Goal: Transaction & Acquisition: Purchase product/service

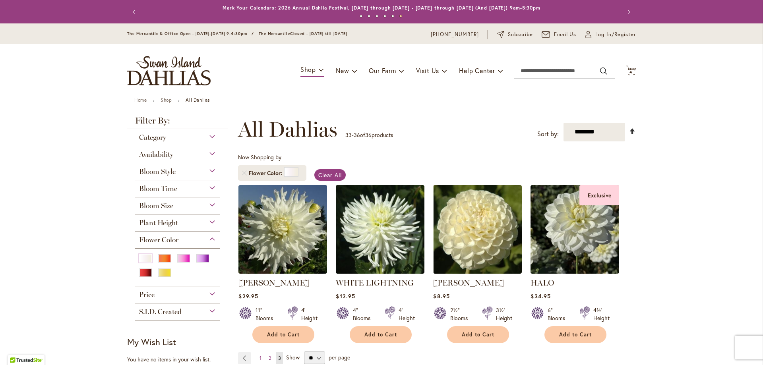
click at [629, 131] on link "Set Descending Direction" at bounding box center [632, 131] width 7 height 9
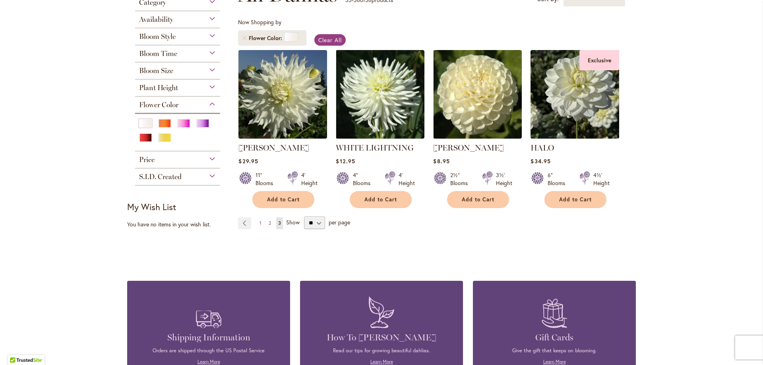
scroll to position [234, 0]
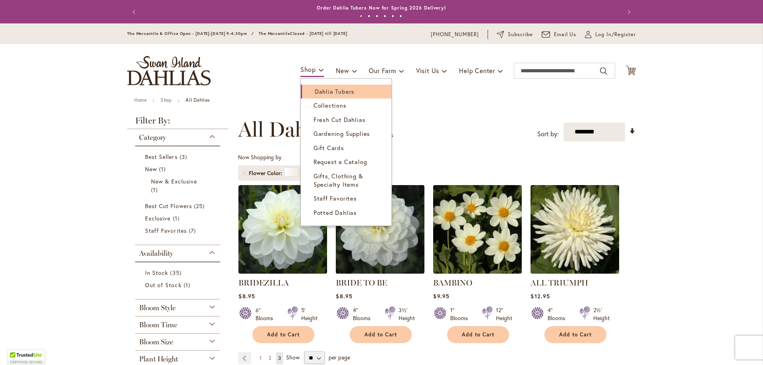
click at [317, 91] on span "Dahlia Tubers" at bounding box center [335, 91] width 40 height 8
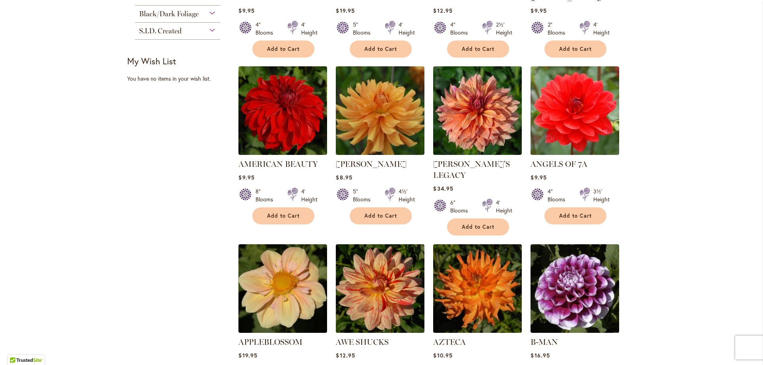
scroll to position [477, 0]
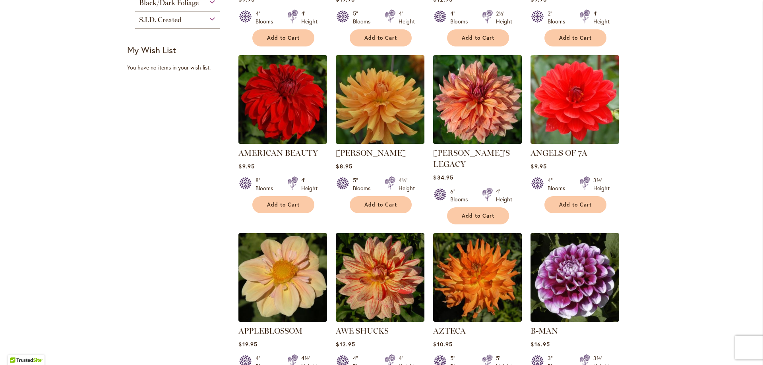
click at [484, 123] on img at bounding box center [477, 99] width 93 height 93
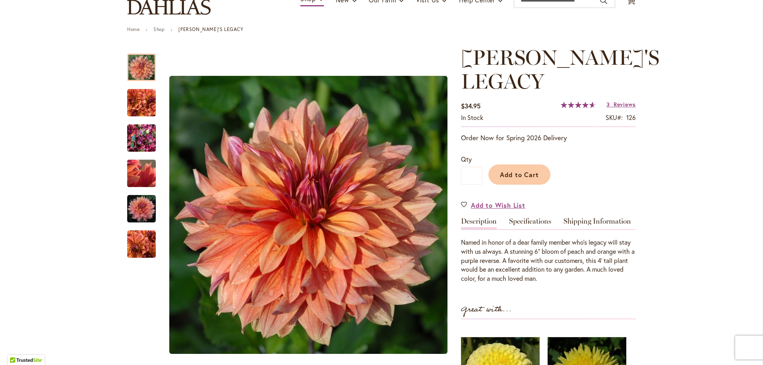
scroll to position [80, 0]
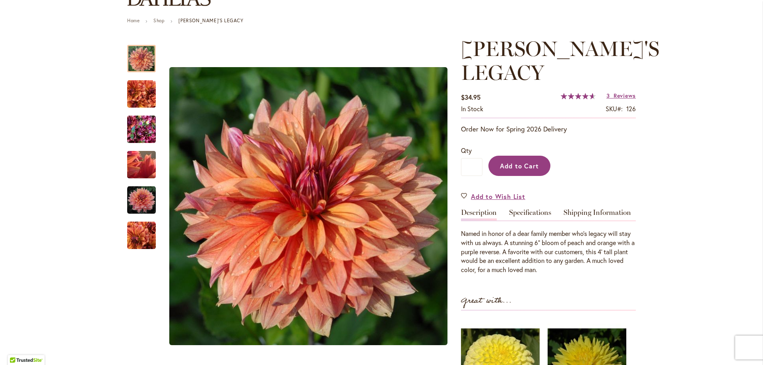
click at [526, 156] on button "Add to Cart" at bounding box center [520, 166] width 62 height 20
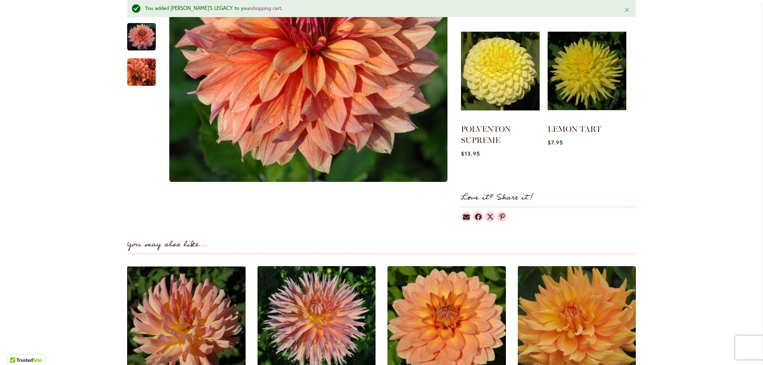
scroll to position [596, 0]
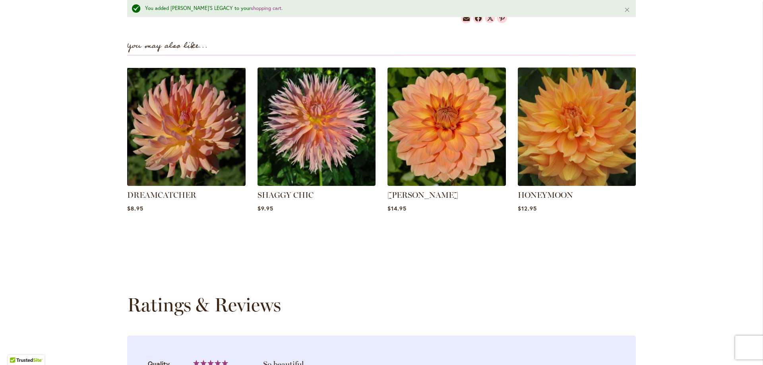
click at [82, 157] on div "Skip to Content The Mercantile & Office Open - [DATE]-[DATE] 9-4:30pm / The Mer…" at bounding box center [381, 260] width 763 height 1667
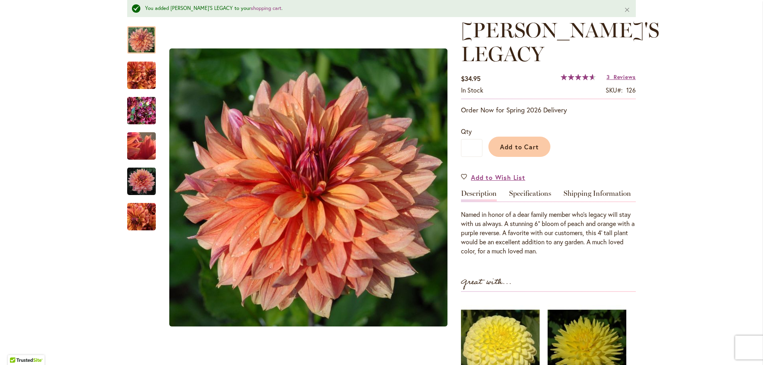
scroll to position [0, 0]
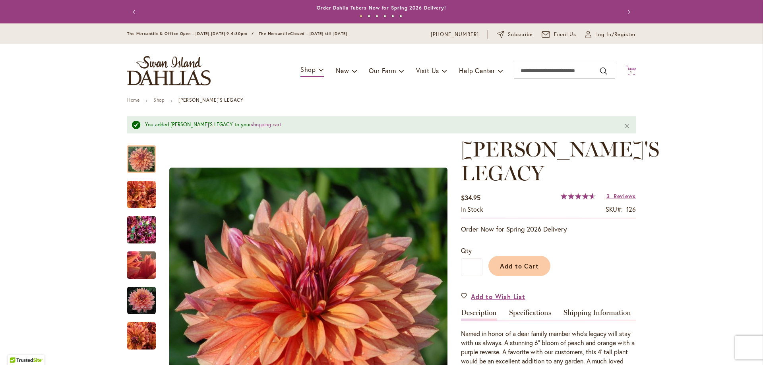
click at [627, 70] on span "1 1 items" at bounding box center [631, 72] width 8 height 4
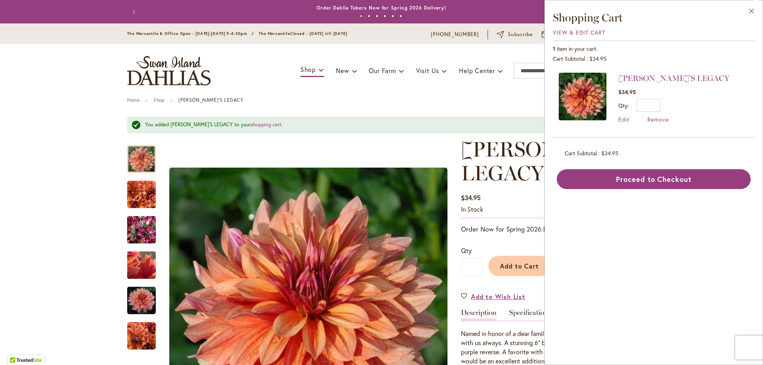
click at [752, 10] on button "Close" at bounding box center [752, 12] width 22 height 25
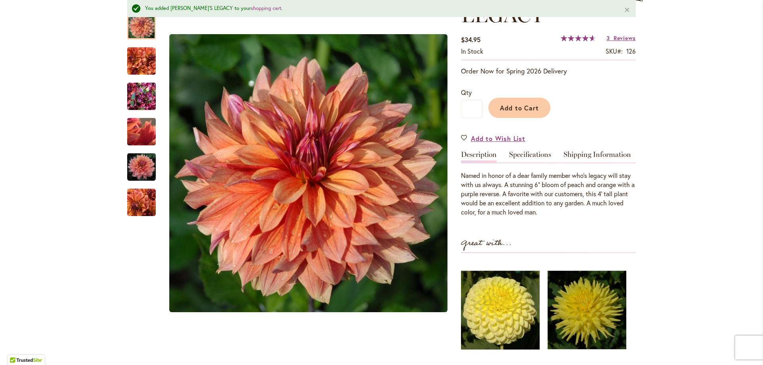
scroll to position [159, 0]
